Goal: Navigation & Orientation: Find specific page/section

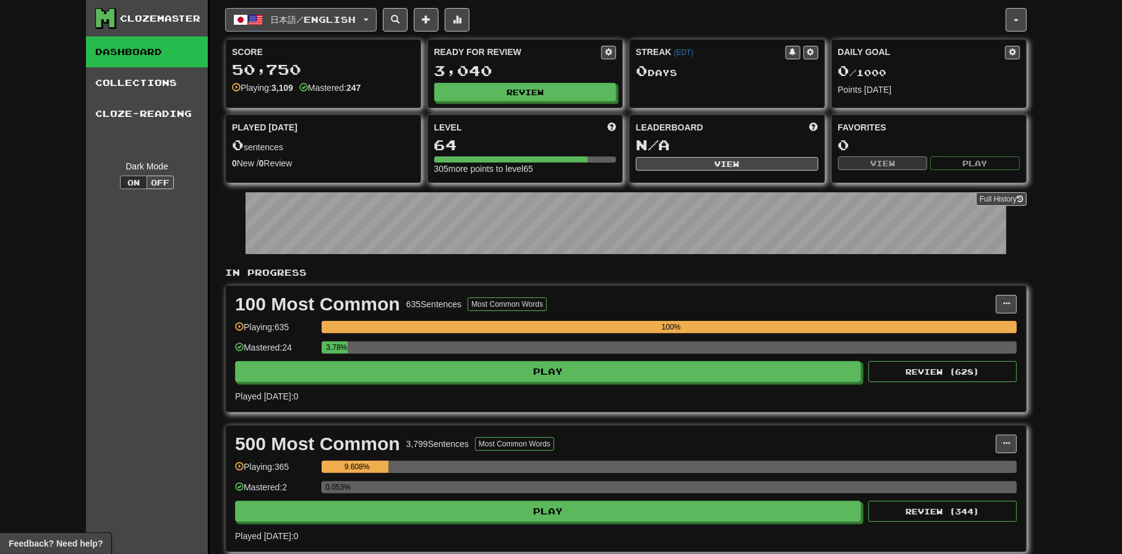
click at [333, 19] on span "日本語 / English" at bounding box center [313, 19] width 85 height 11
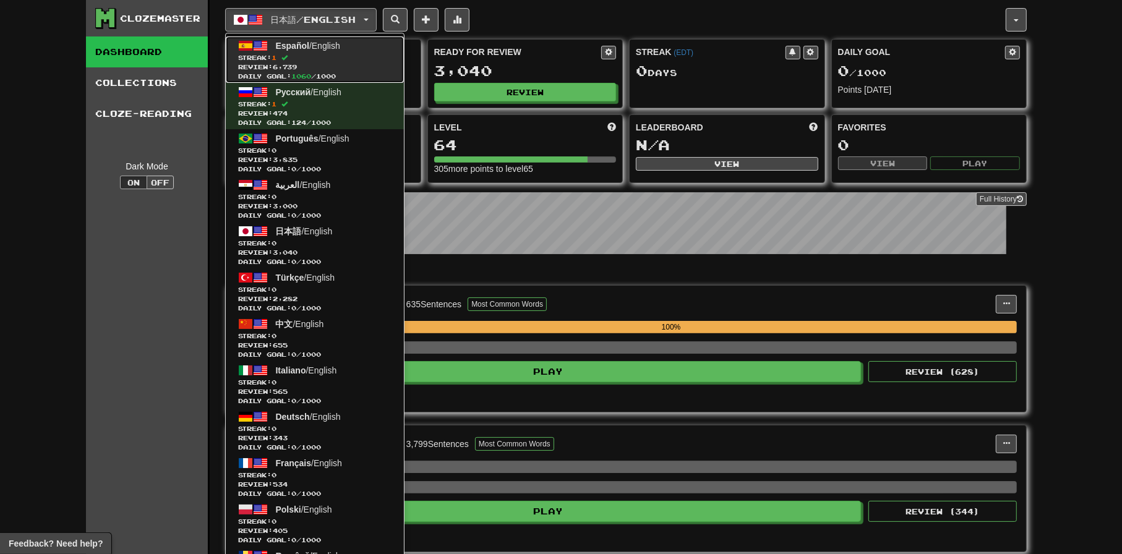
click at [287, 41] on span "Español" at bounding box center [292, 46] width 33 height 10
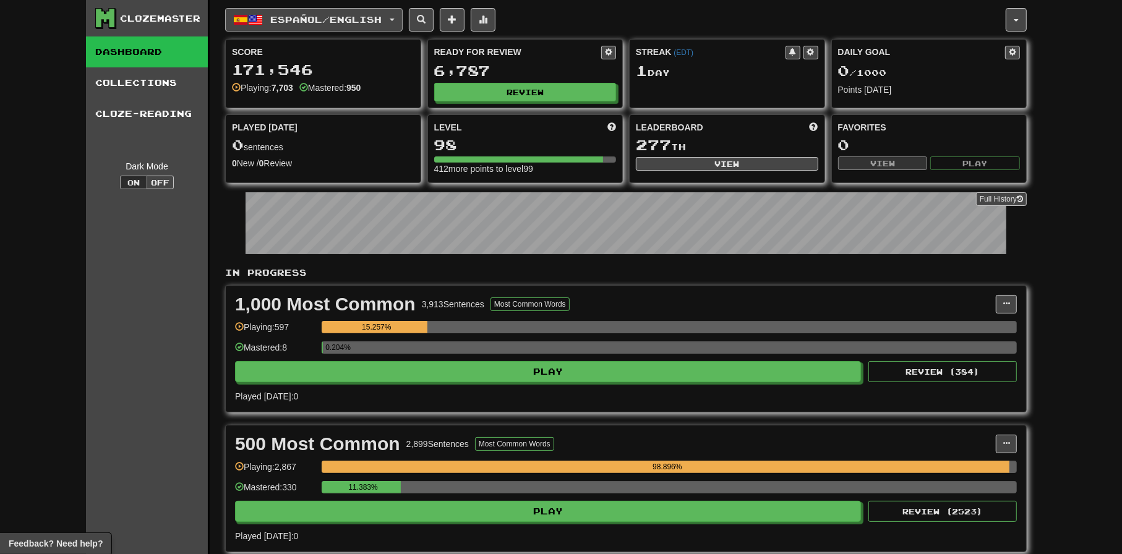
click at [284, 18] on span "Español / English" at bounding box center [326, 19] width 111 height 11
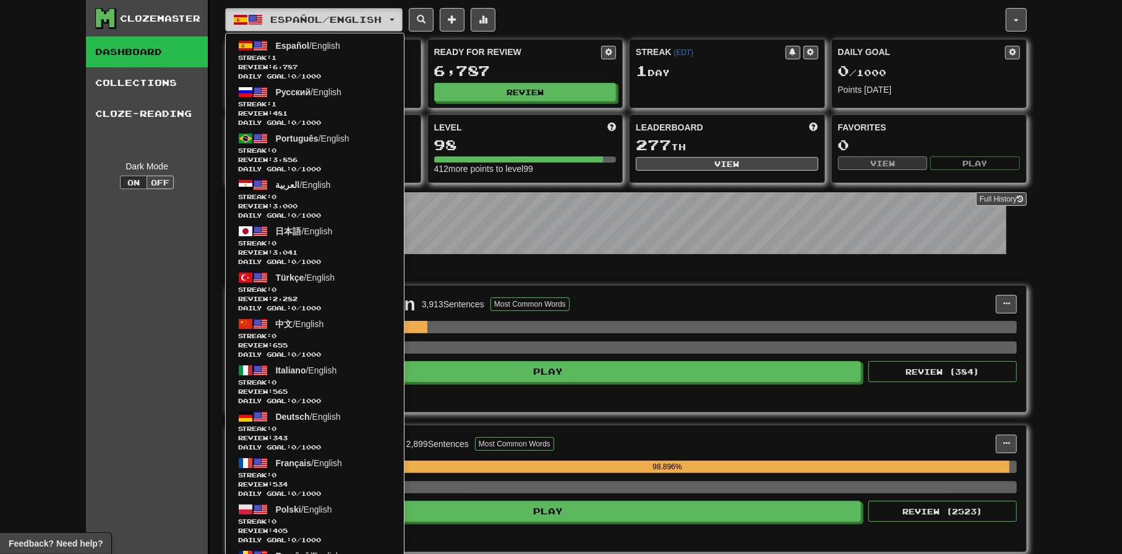
click at [335, 22] on span "Español / English" at bounding box center [326, 19] width 111 height 11
